Goal: Task Accomplishment & Management: Use online tool/utility

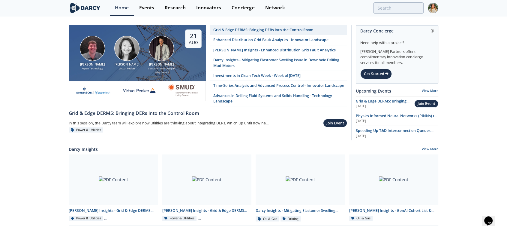
click at [433, 7] on img at bounding box center [433, 8] width 10 height 10
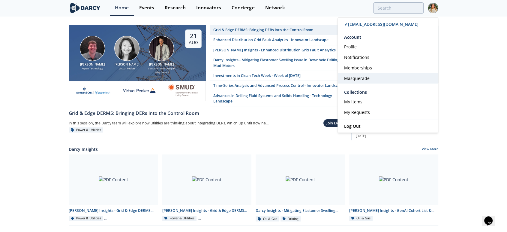
click at [360, 81] on span "Masquerade" at bounding box center [356, 78] width 25 height 6
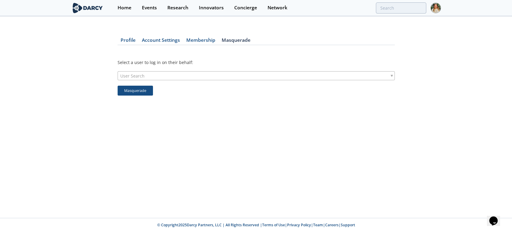
click at [195, 73] on div "User Search" at bounding box center [256, 75] width 277 height 9
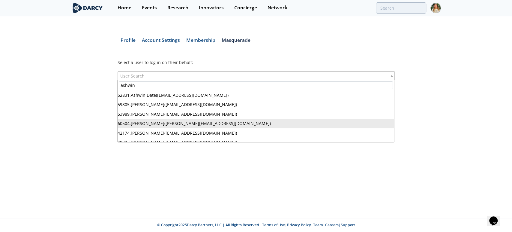
type input "ashwin"
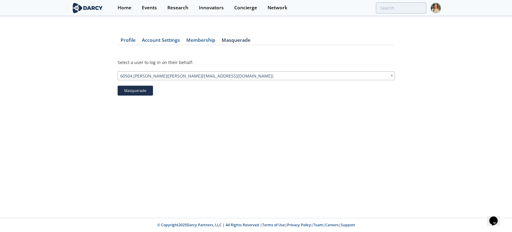
click at [140, 88] on button "Masquerade" at bounding box center [135, 90] width 35 height 10
